Goal: Transaction & Acquisition: Purchase product/service

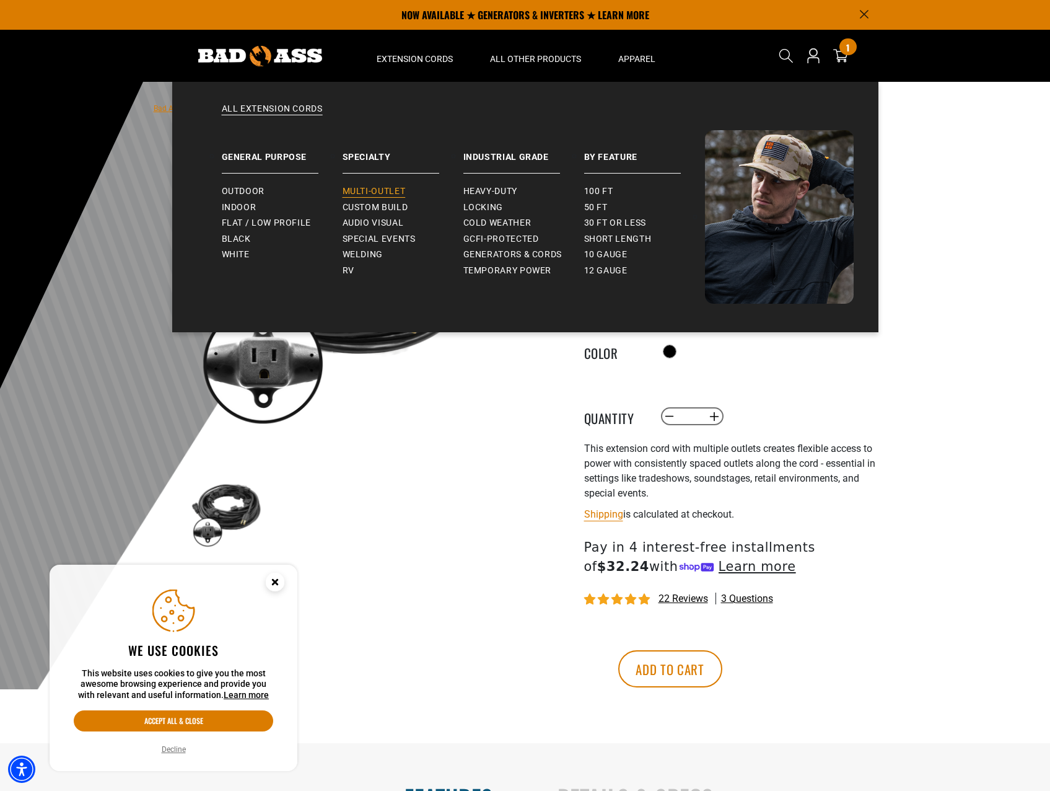
click at [380, 195] on span "Multi-Outlet" at bounding box center [374, 191] width 63 height 11
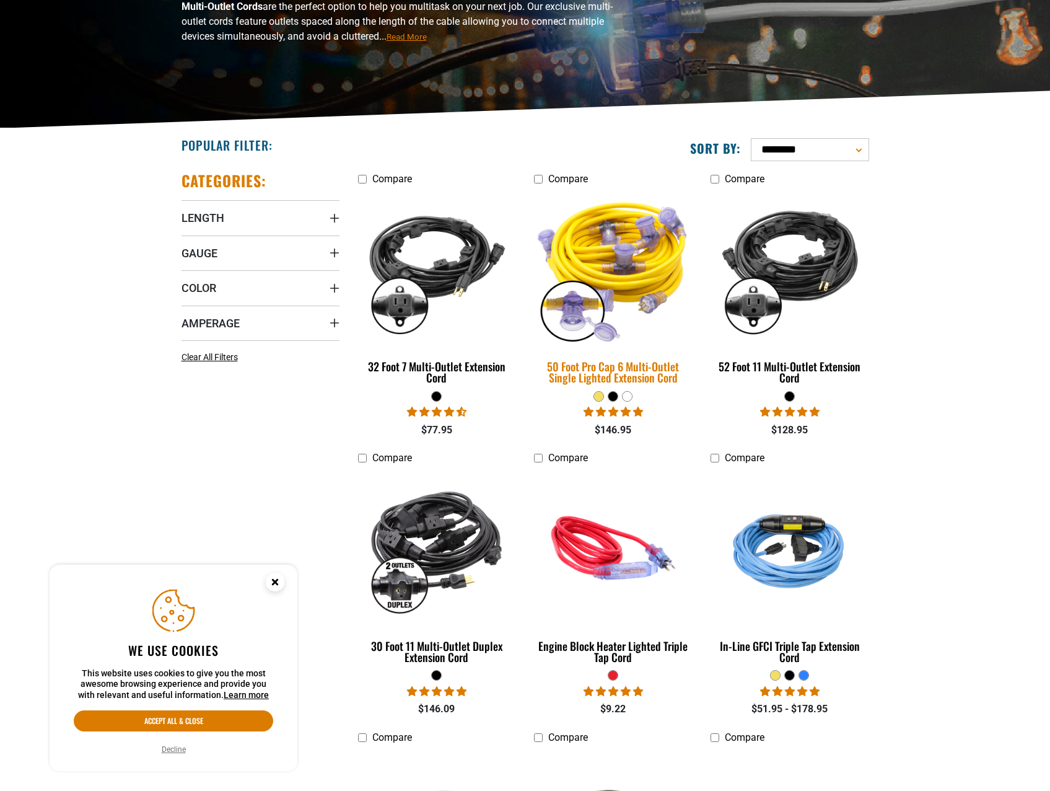
click at [623, 228] on img at bounding box center [613, 268] width 173 height 159
